Goal: Information Seeking & Learning: Learn about a topic

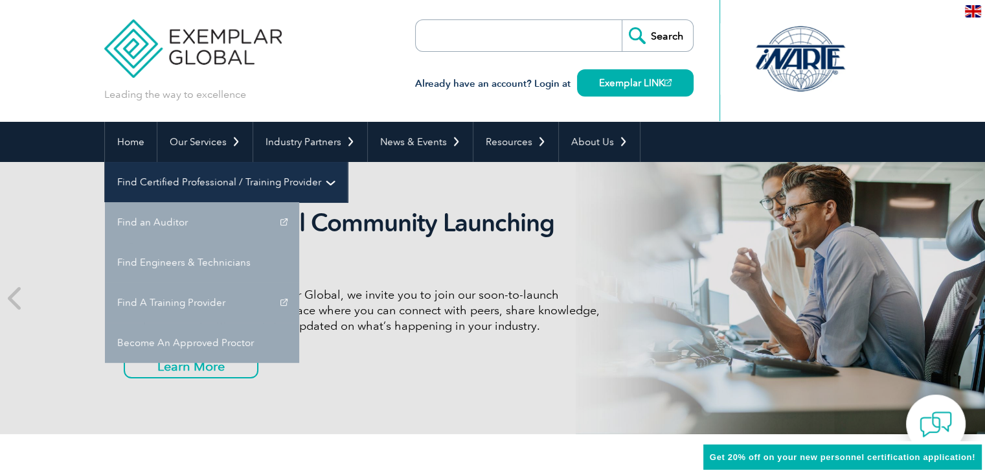
click at [347, 162] on link "Find Certified Professional / Training Provider" at bounding box center [226, 182] width 242 height 40
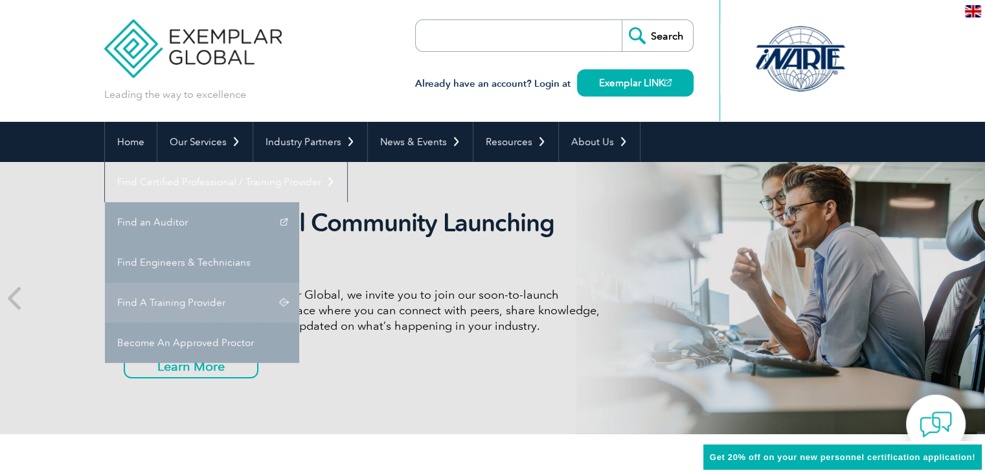
click at [299, 282] on link "Find A Training Provider" at bounding box center [202, 302] width 194 height 40
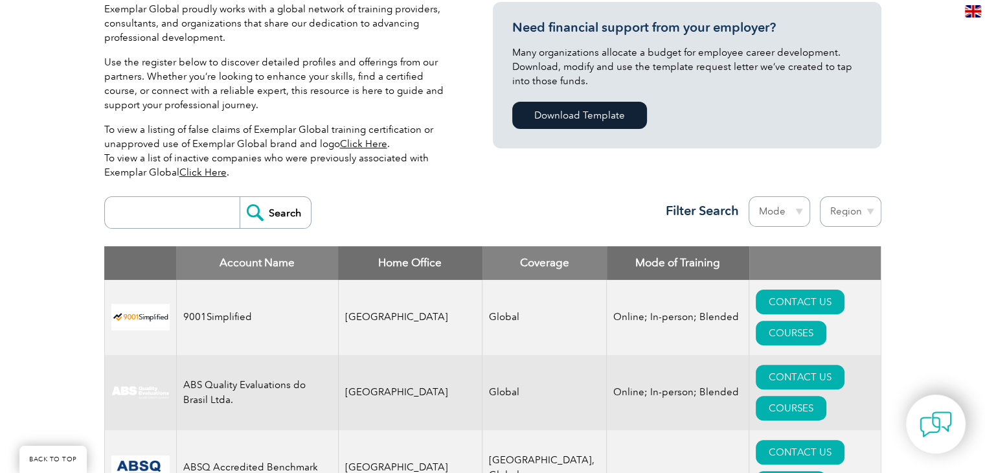
scroll to position [331, 0]
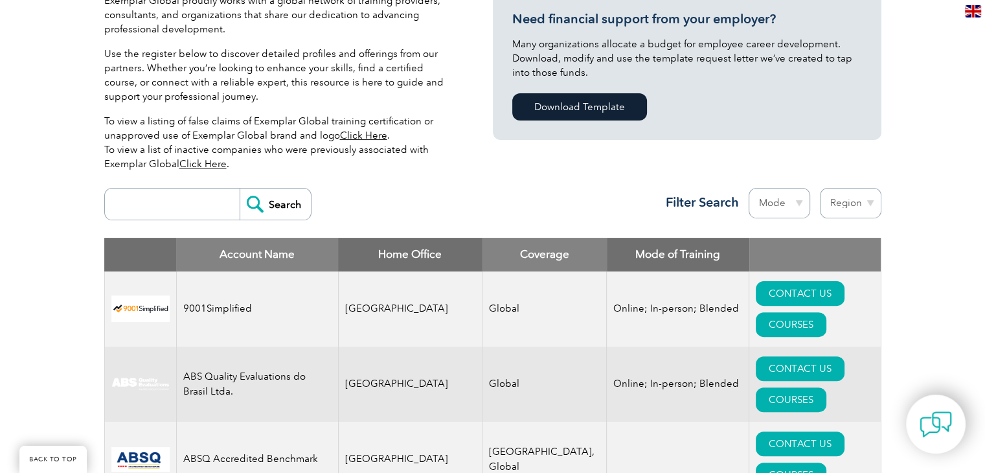
click at [208, 212] on input "search" at bounding box center [175, 203] width 128 height 31
type input "intercert"
click at [287, 204] on input "Search" at bounding box center [274, 203] width 71 height 31
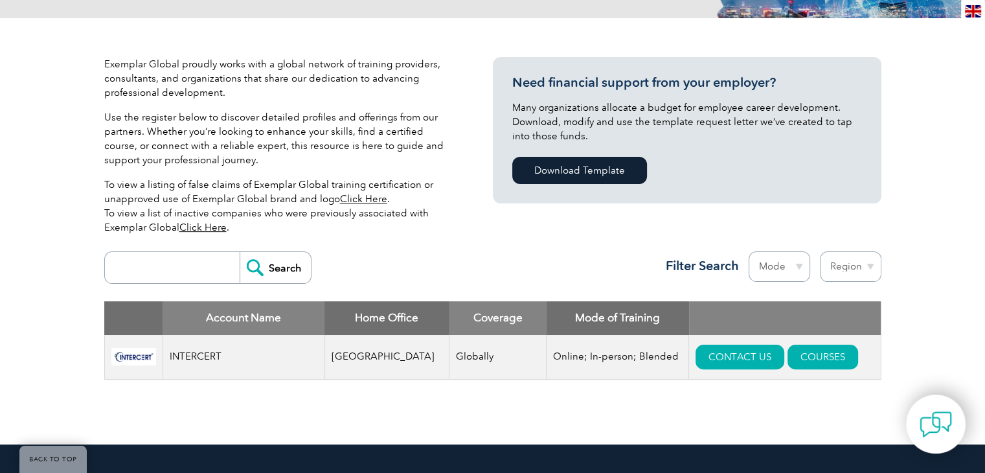
scroll to position [269, 0]
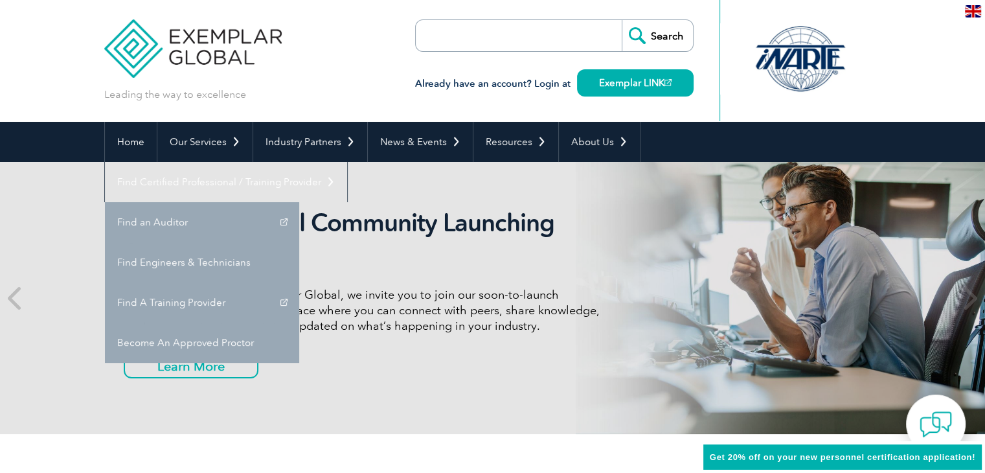
click at [347, 162] on link "Find Certified Professional / Training Provider" at bounding box center [226, 182] width 242 height 40
click at [299, 282] on link "Find A Training Provider" at bounding box center [202, 302] width 194 height 40
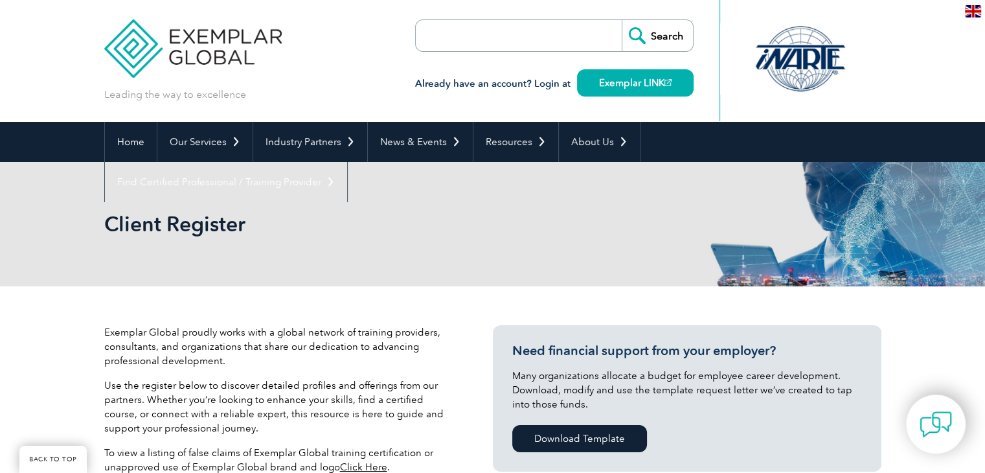
scroll to position [252, 0]
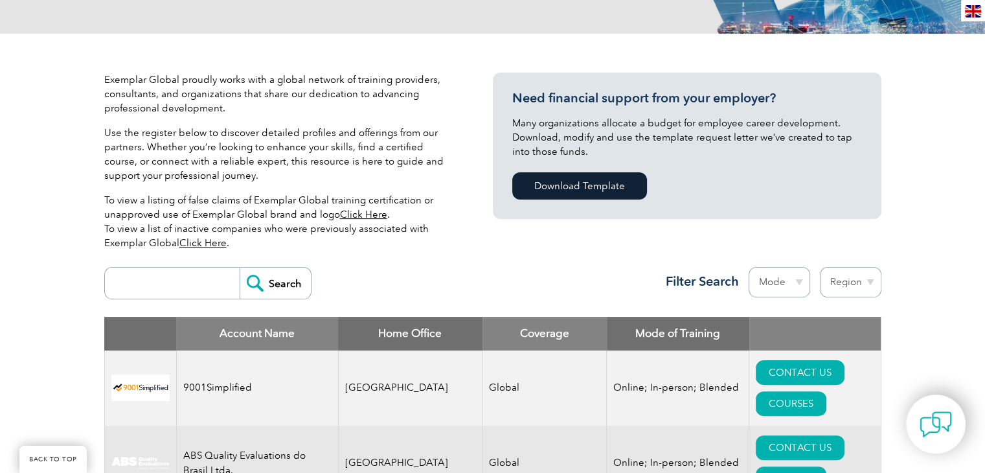
click at [174, 280] on input "search" at bounding box center [175, 282] width 128 height 31
type input "m"
type input "bmg"
drag, startPoint x: 296, startPoint y: 298, endPoint x: 285, endPoint y: 292, distance: 12.8
click at [285, 292] on div "bmg Search Region Australia Bahrain Bangladesh Brazil Canada Colombia Dominican…" at bounding box center [492, 288] width 777 height 56
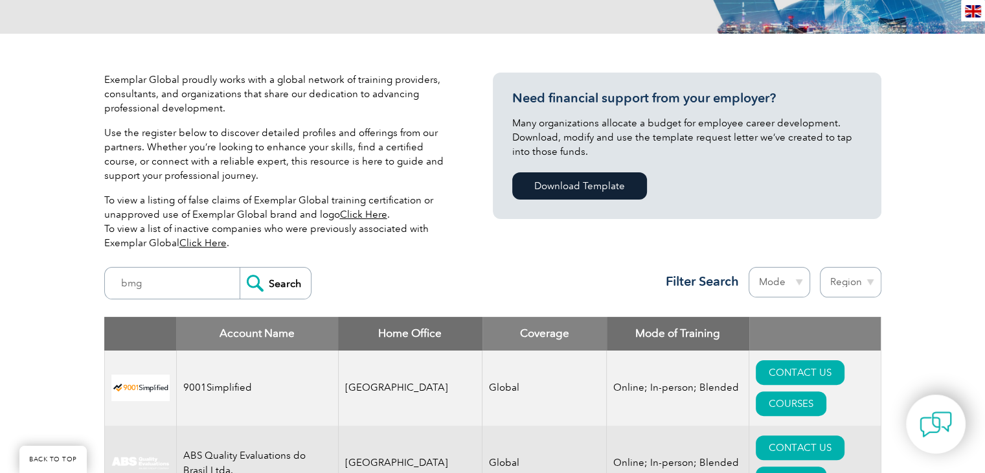
click at [285, 292] on input "Search" at bounding box center [274, 282] width 71 height 31
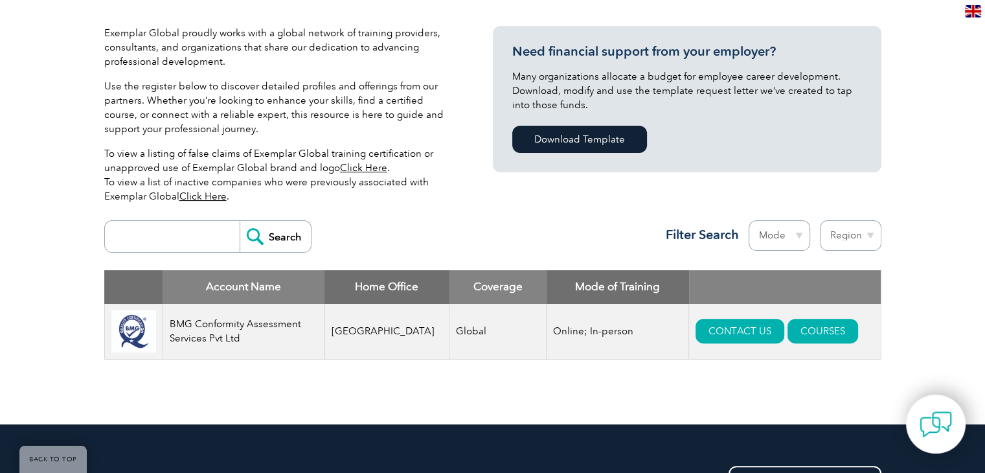
scroll to position [300, 0]
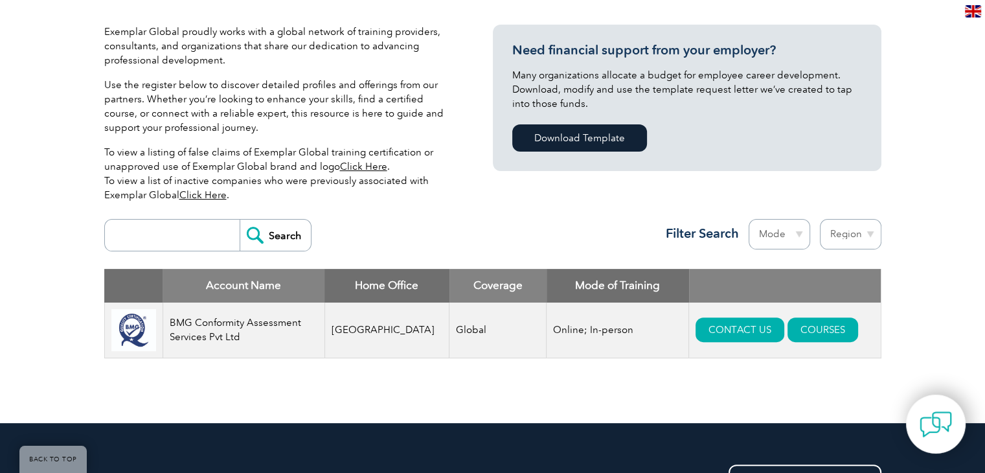
click at [841, 228] on select "Region [GEOGRAPHIC_DATA] [GEOGRAPHIC_DATA] [GEOGRAPHIC_DATA] [GEOGRAPHIC_DATA] …" at bounding box center [849, 234] width 61 height 30
select select "[GEOGRAPHIC_DATA]"
click at [819, 219] on select "Region [GEOGRAPHIC_DATA] [GEOGRAPHIC_DATA] [GEOGRAPHIC_DATA] [GEOGRAPHIC_DATA] …" at bounding box center [849, 234] width 61 height 30
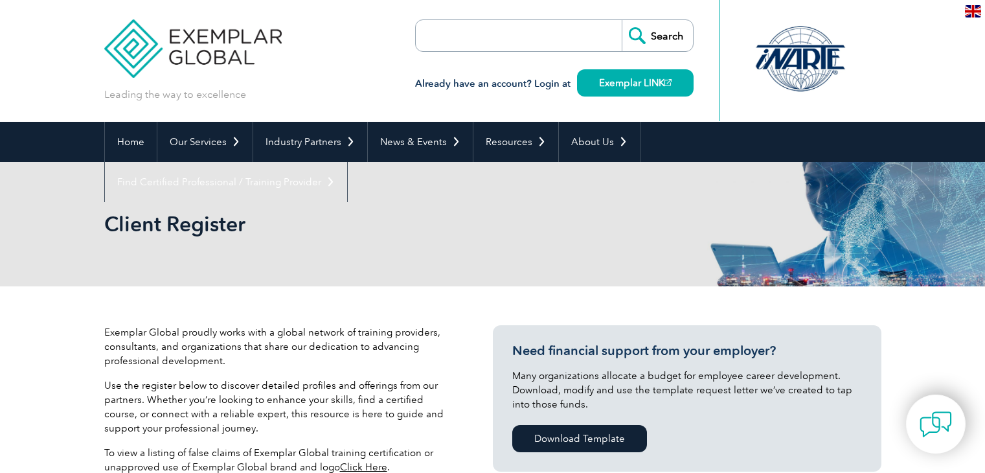
select select "[GEOGRAPHIC_DATA]"
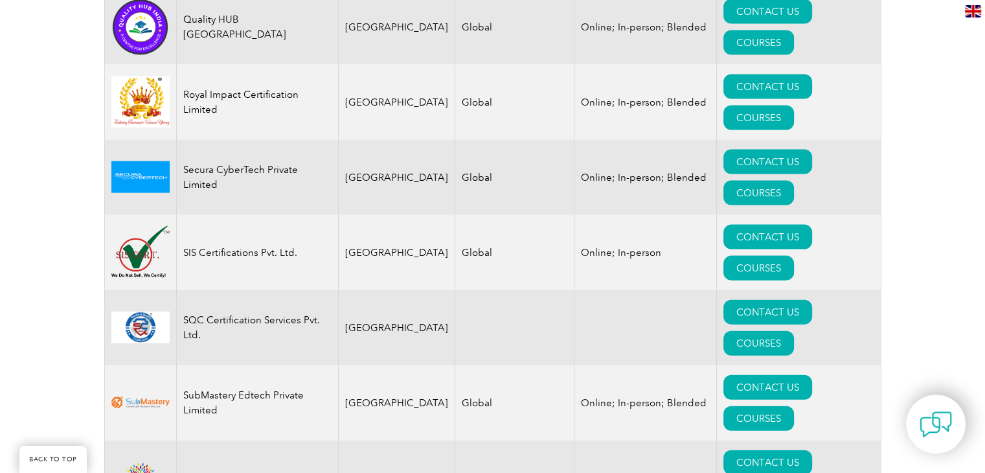
scroll to position [2803, 0]
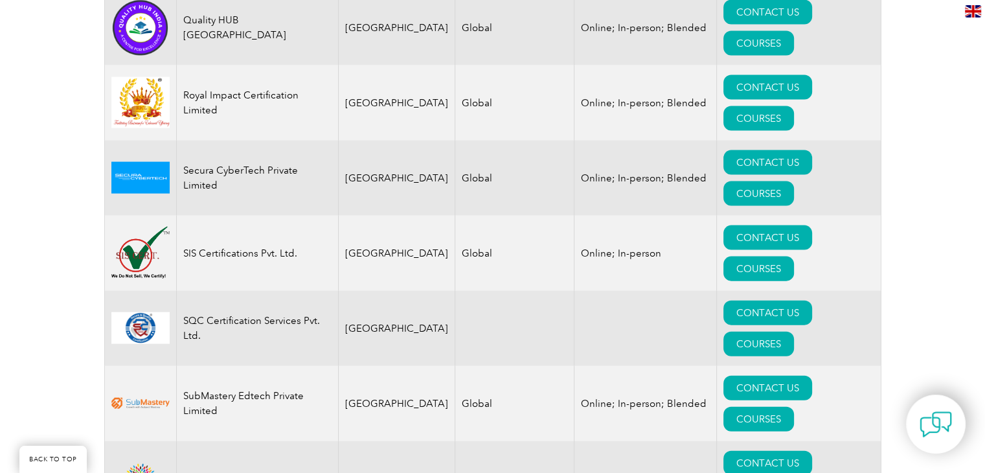
drag, startPoint x: 585, startPoint y: 265, endPoint x: 689, endPoint y: 263, distance: 104.2
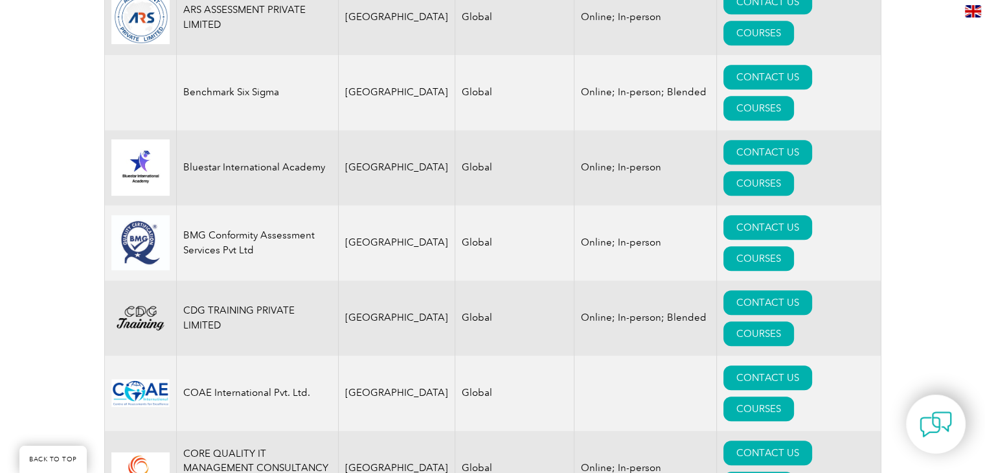
scroll to position [700, 0]
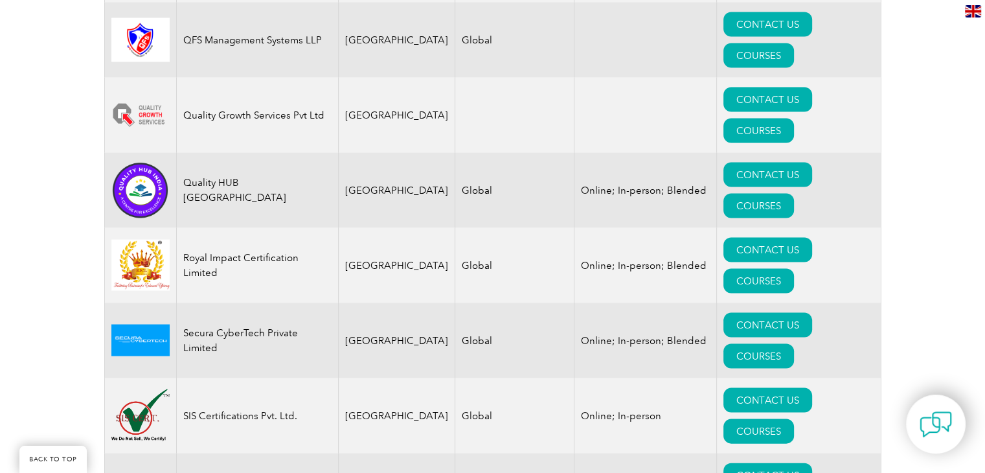
scroll to position [2642, 0]
